Goal: Transaction & Acquisition: Book appointment/travel/reservation

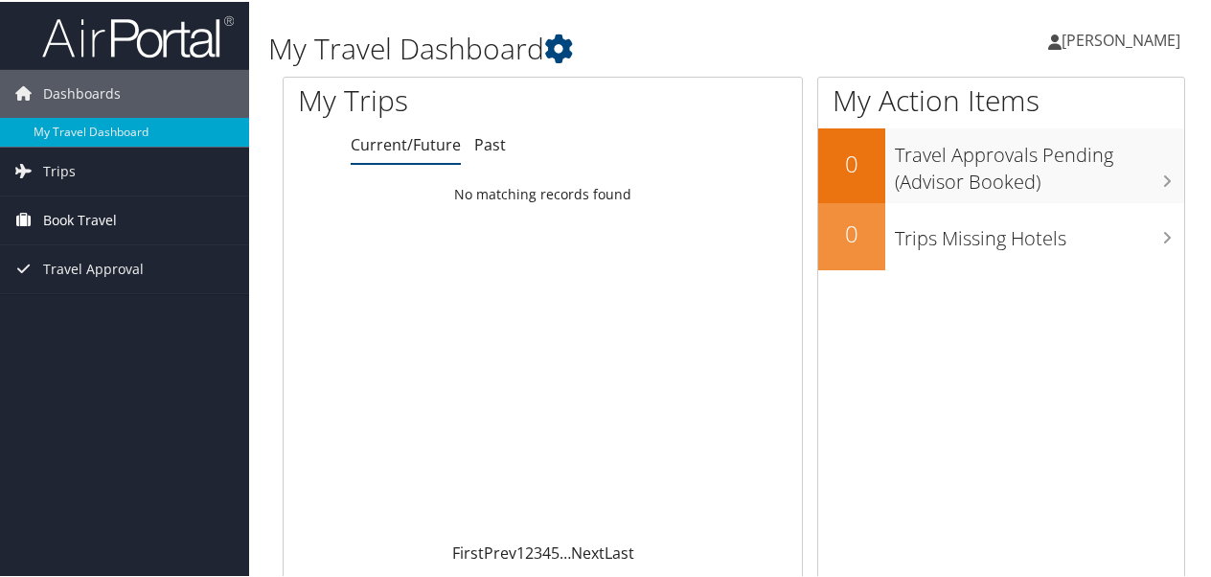
click at [116, 201] on link "Book Travel" at bounding box center [124, 219] width 249 height 48
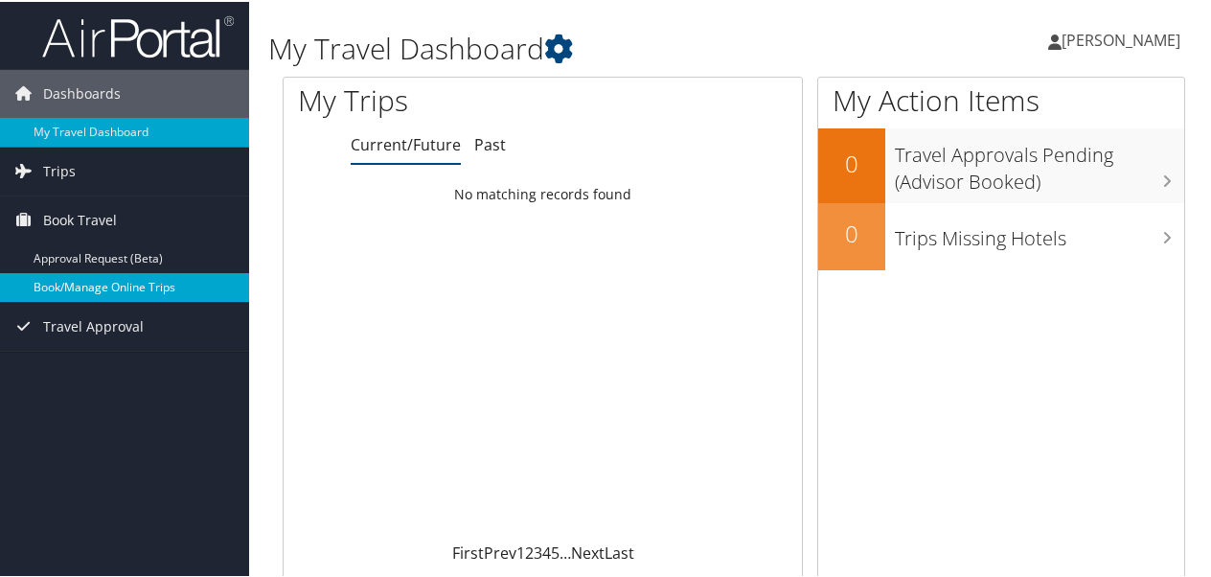
click at [126, 288] on link "Book/Manage Online Trips" at bounding box center [124, 285] width 249 height 29
